Goal: Check status: Check status

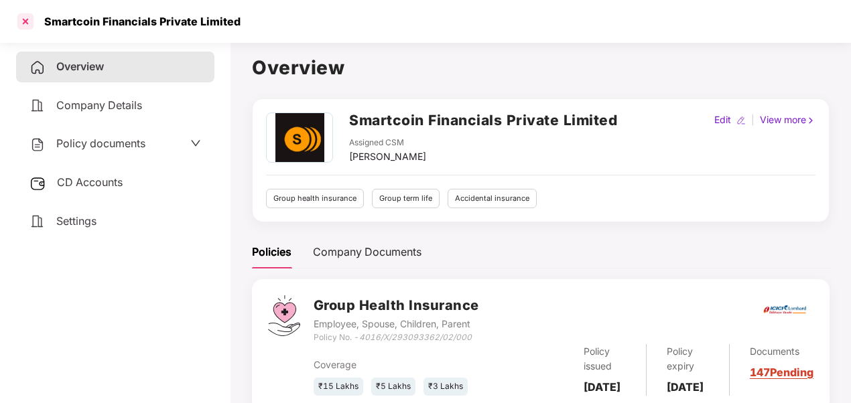
click at [27, 17] on div at bounding box center [25, 21] width 21 height 21
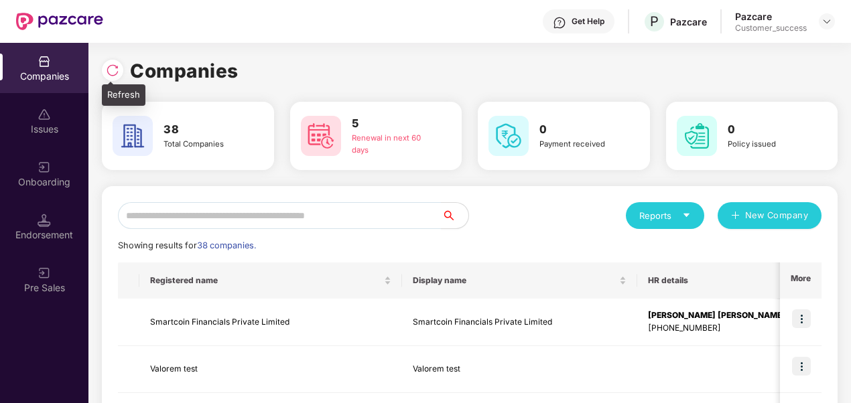
click at [106, 74] on img at bounding box center [112, 70] width 13 height 13
click at [122, 72] on div at bounding box center [112, 70] width 21 height 21
click at [269, 216] on input "text" at bounding box center [280, 215] width 324 height 27
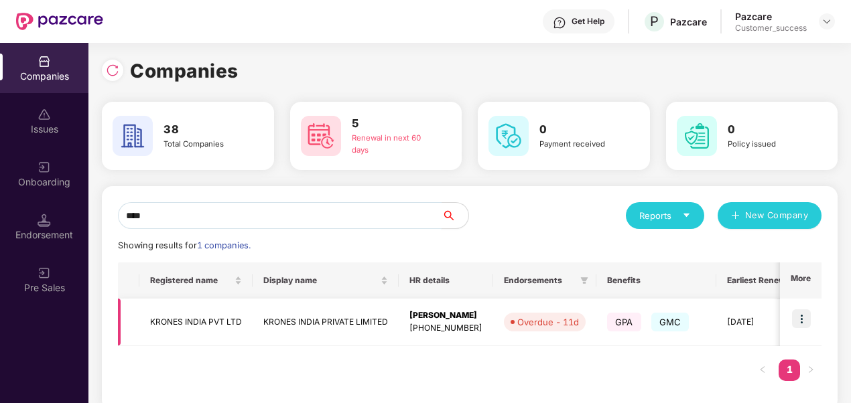
type input "****"
click at [805, 322] on img at bounding box center [801, 318] width 19 height 19
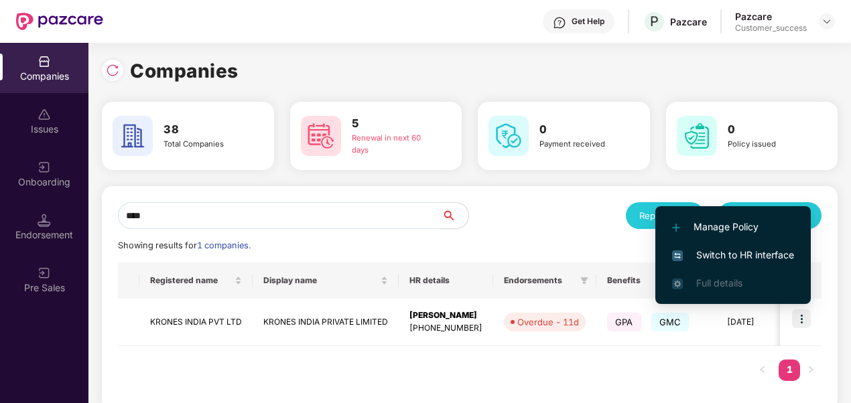
click at [754, 261] on span "Switch to HR interface" at bounding box center [733, 255] width 122 height 15
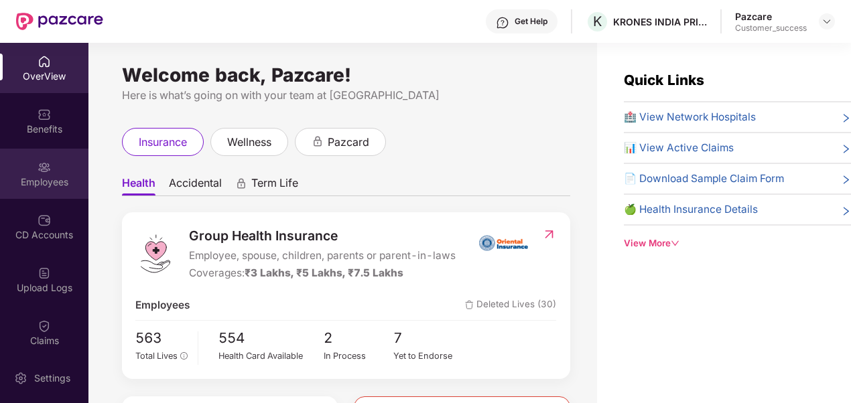
click at [41, 165] on img at bounding box center [44, 167] width 13 height 13
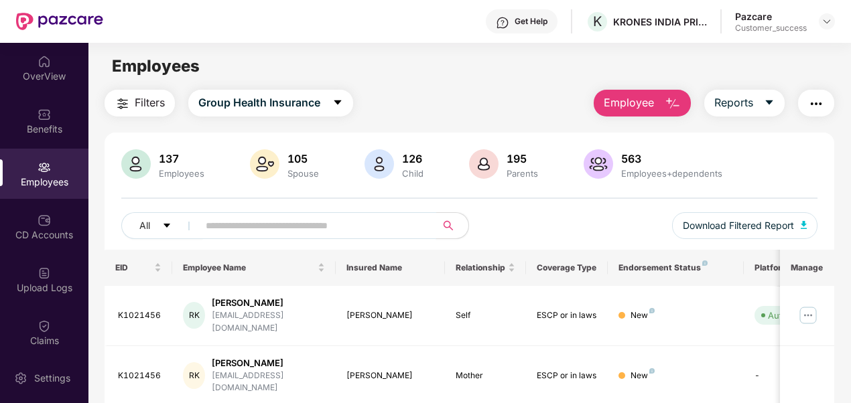
click at [331, 216] on input "text" at bounding box center [312, 226] width 212 height 20
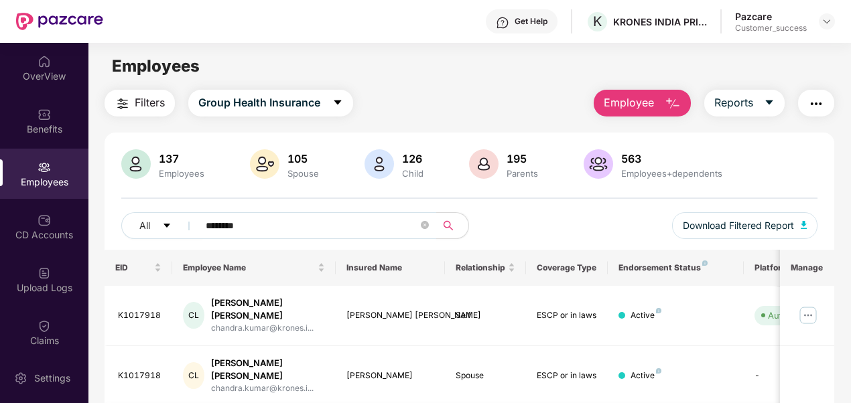
type input "********"
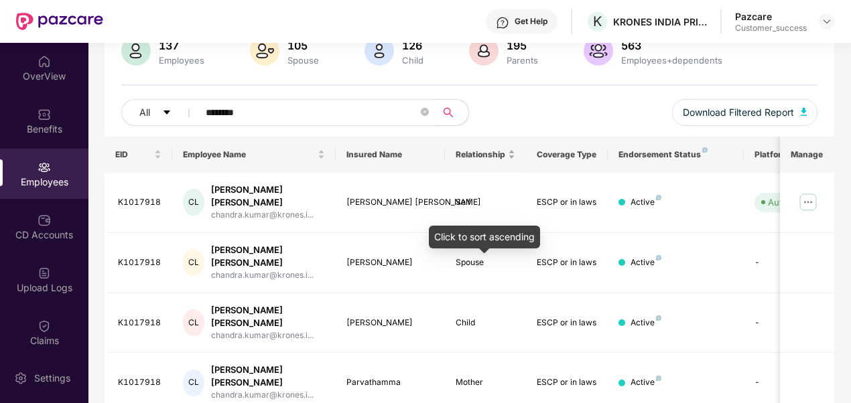
scroll to position [114, 0]
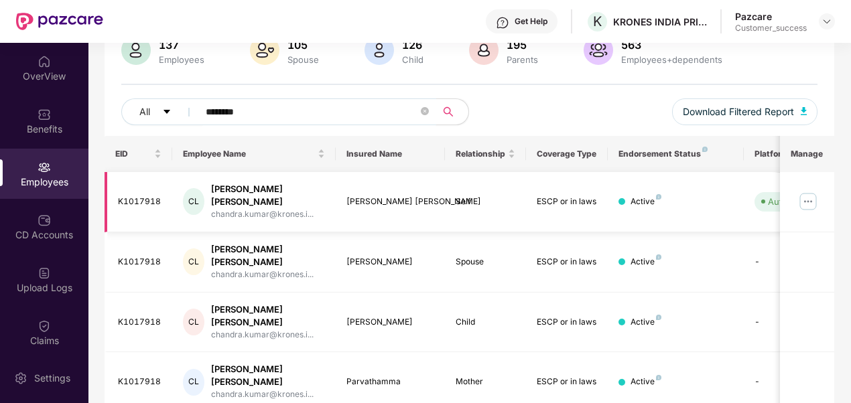
click at [808, 194] on img at bounding box center [807, 201] width 21 height 21
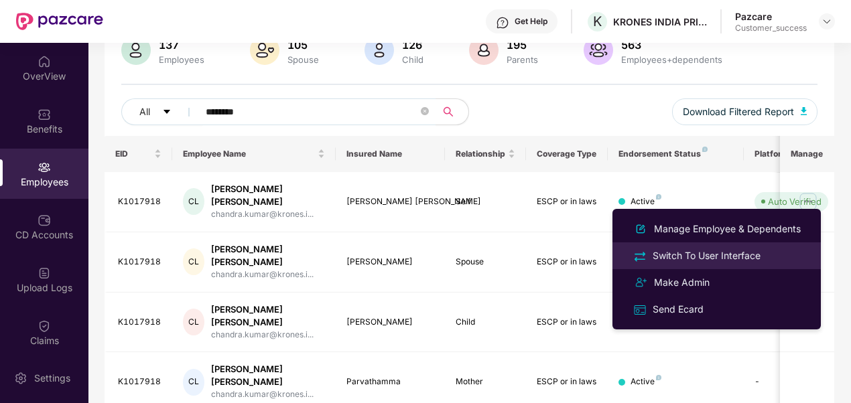
click at [749, 253] on div "Switch To User Interface" at bounding box center [706, 256] width 113 height 15
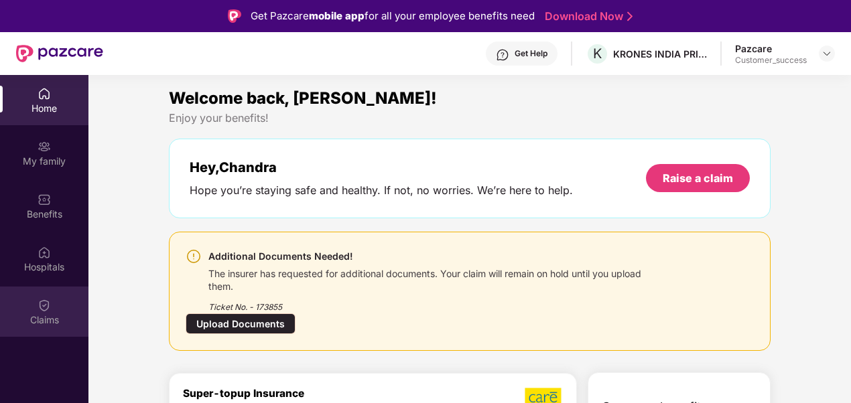
click at [42, 320] on div "Claims" at bounding box center [44, 319] width 88 height 13
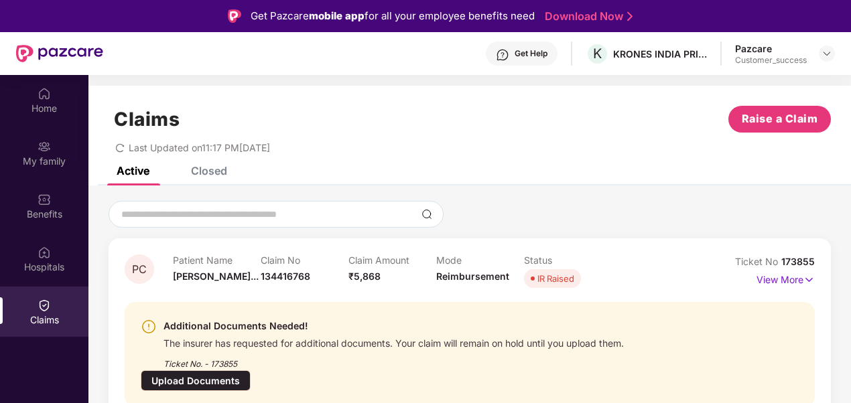
scroll to position [75, 0]
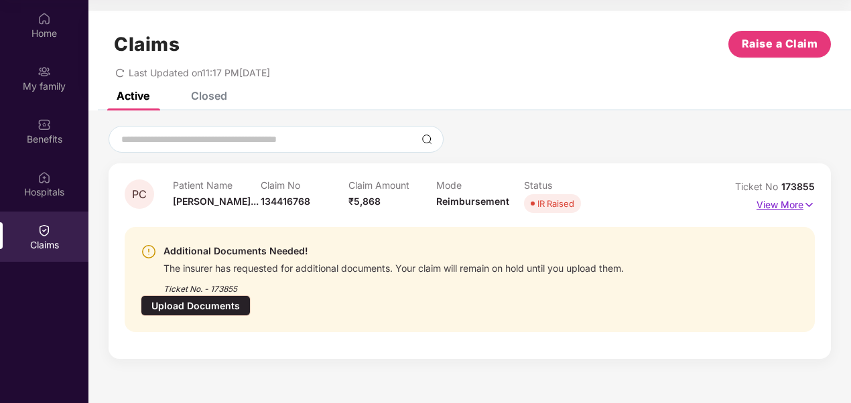
click at [769, 205] on p "View More" at bounding box center [785, 203] width 58 height 18
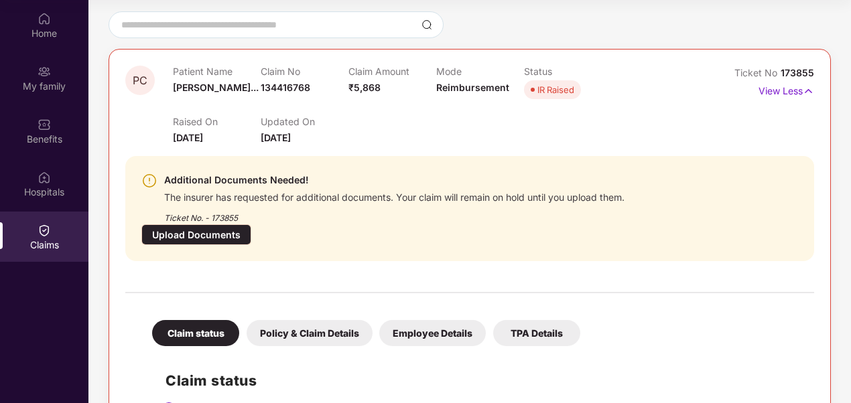
scroll to position [147, 0]
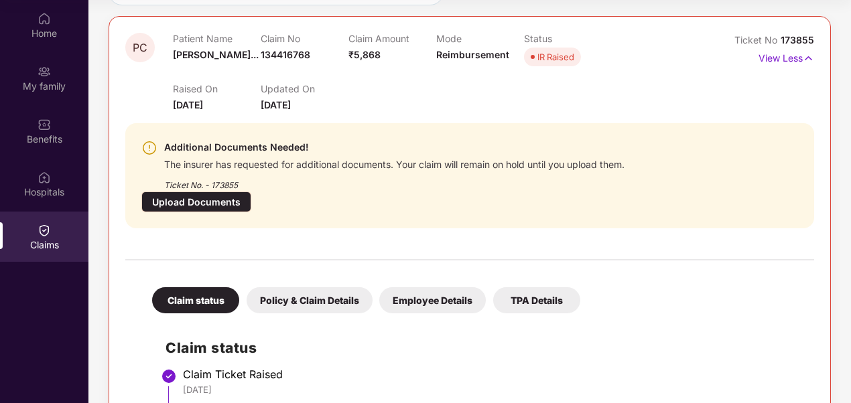
click at [328, 287] on div "Policy & Claim Details" at bounding box center [310, 300] width 126 height 26
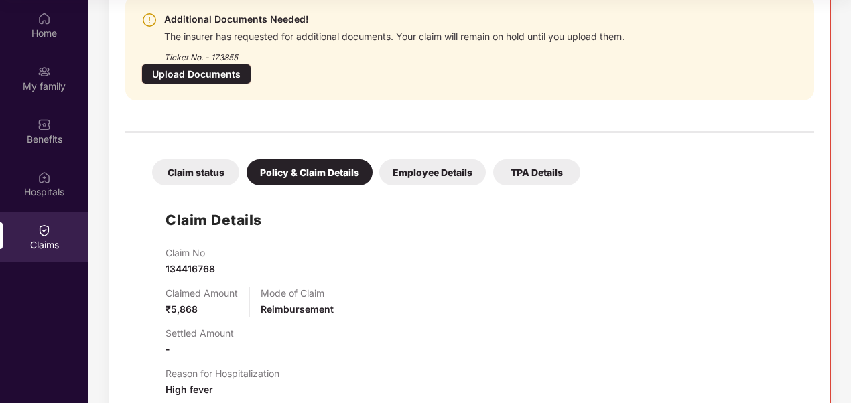
scroll to position [275, 0]
click at [251, 64] on div "Upload Documents" at bounding box center [196, 74] width 110 height 21
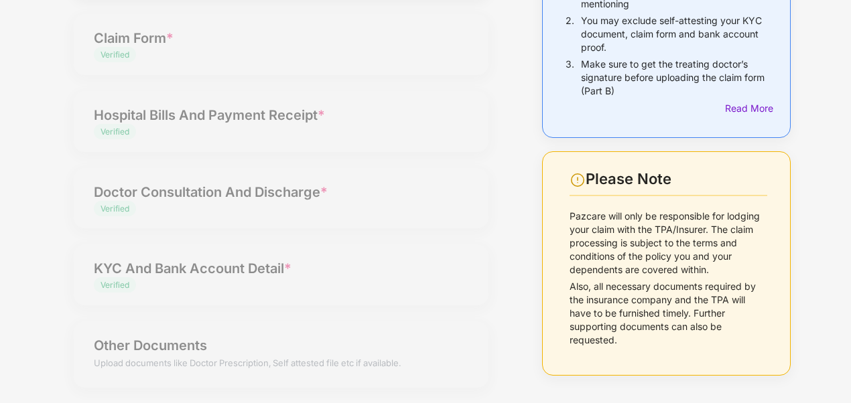
scroll to position [0, 0]
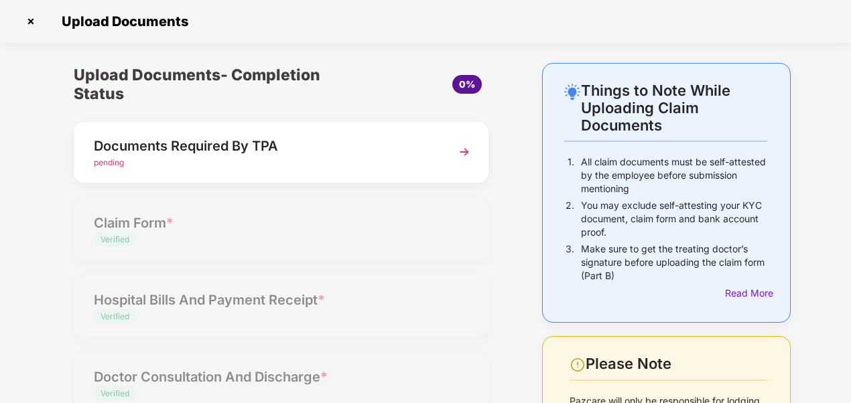
click at [460, 149] on img at bounding box center [464, 152] width 24 height 24
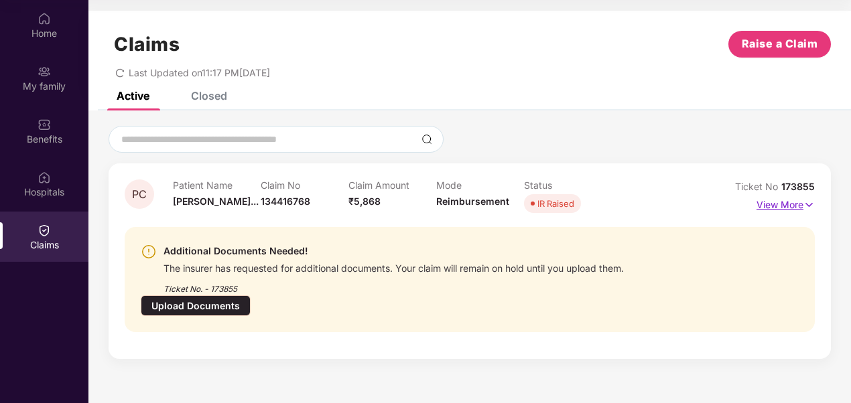
click at [796, 196] on p "View More" at bounding box center [785, 203] width 58 height 18
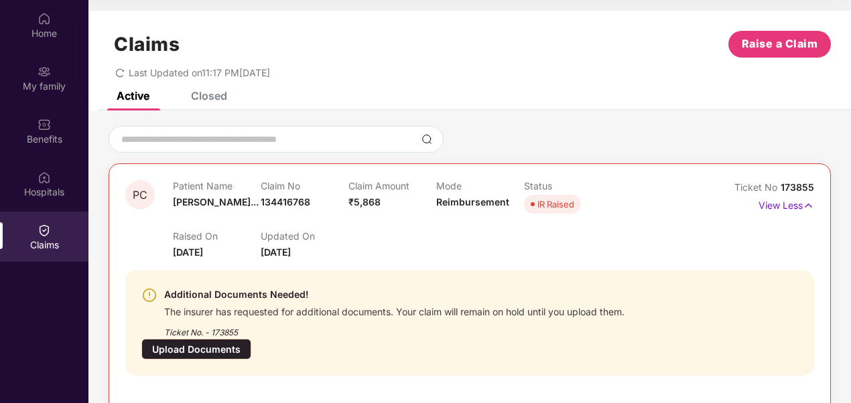
scroll to position [0, 0]
click at [359, 214] on div "Claim Amount ₹5,868" at bounding box center [392, 198] width 88 height 37
drag, startPoint x: 359, startPoint y: 214, endPoint x: 336, endPoint y: 221, distance: 23.7
click at [336, 221] on div "Patient Name [PERSON_NAME]... Claim No 134416768 Claim Amount ₹5,868 Mode Reimb…" at bounding box center [436, 220] width 526 height 80
drag, startPoint x: 336, startPoint y: 221, endPoint x: 472, endPoint y: 253, distance: 139.6
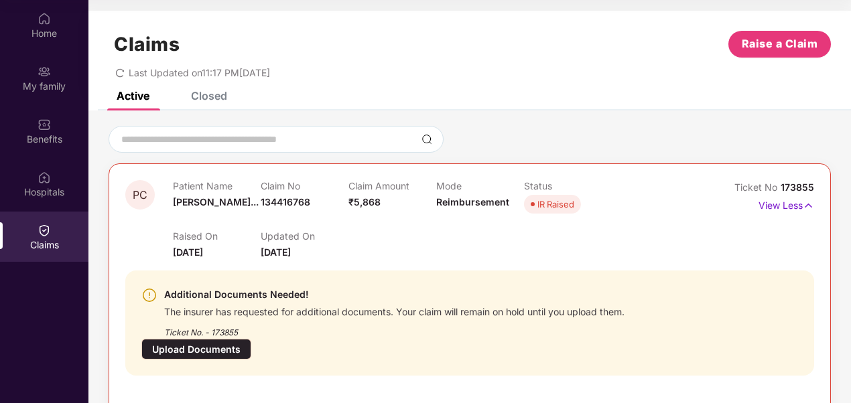
click at [472, 253] on div "Raised On [DATE] Updated On [DATE]" at bounding box center [436, 238] width 526 height 43
